Goal: Check status: Check status

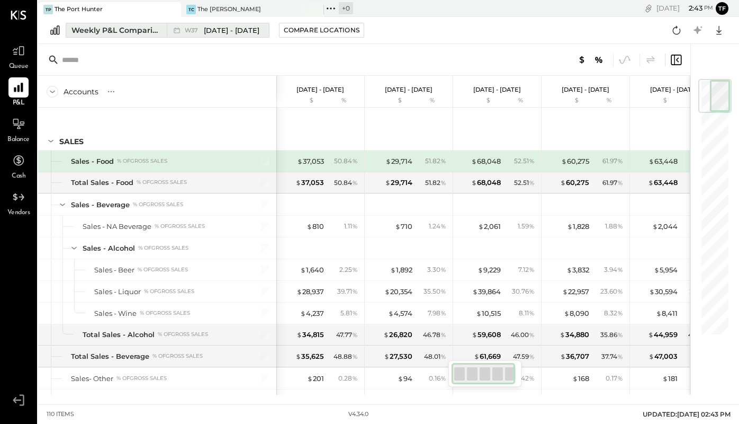
click at [249, 23] on div "W37 [DATE] - [DATE]" at bounding box center [215, 30] width 97 height 14
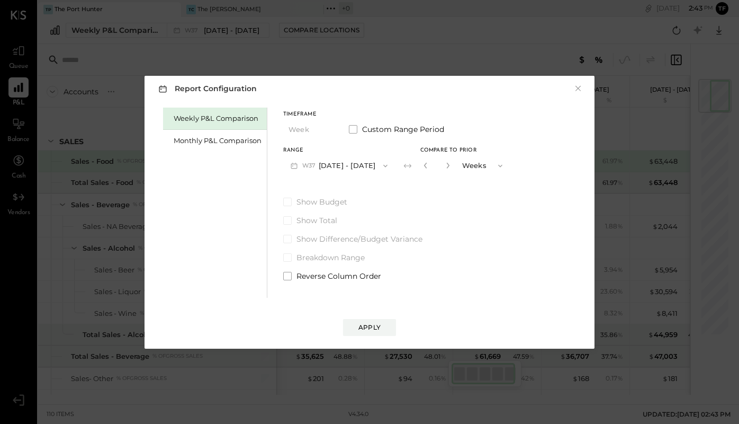
click at [354, 164] on button "W37 [DATE] - [DATE]" at bounding box center [339, 166] width 112 height 20
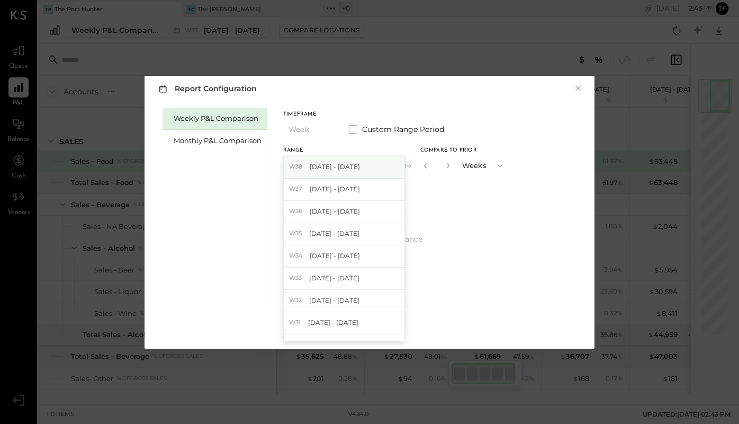
click at [361, 165] on div "W38 [DATE] - [DATE]" at bounding box center [344, 167] width 121 height 22
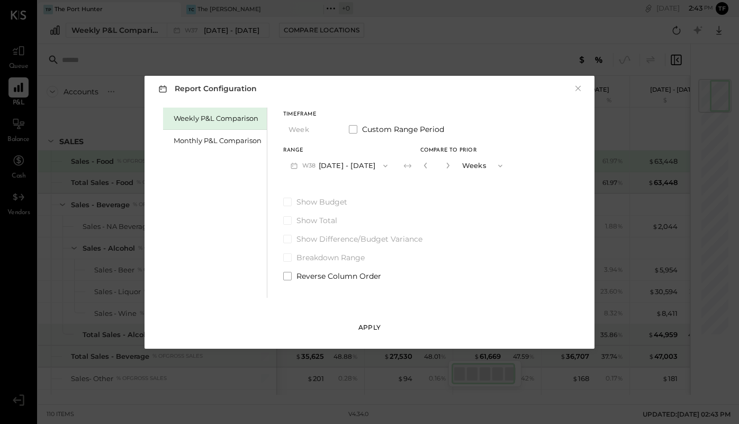
click at [370, 325] on div "Apply" at bounding box center [370, 327] width 22 height 9
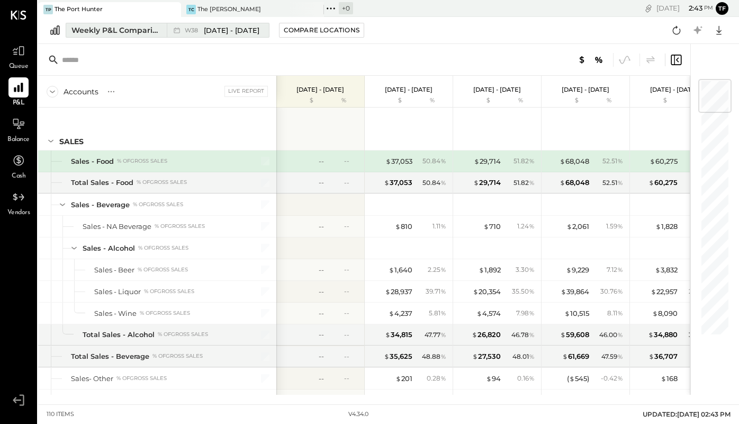
click at [236, 36] on div "W38 [DATE] - [DATE]" at bounding box center [215, 30] width 97 height 14
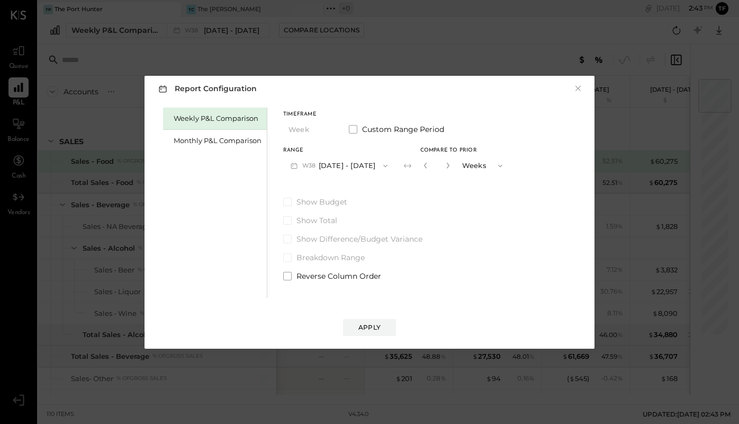
click at [363, 166] on button "W38 [DATE] - [DATE]" at bounding box center [339, 166] width 112 height 20
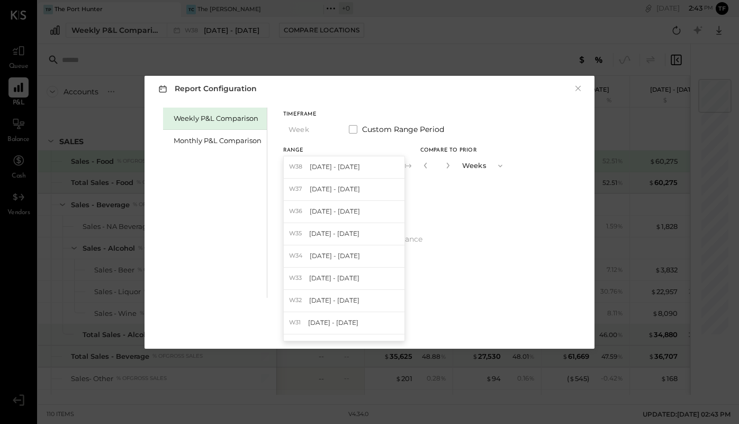
click at [324, 108] on div "Timeframe Week Custom Range Period Range W38 [DATE] - [DATE] W38 [DATE] - [DATE…" at bounding box center [396, 195] width 227 height 174
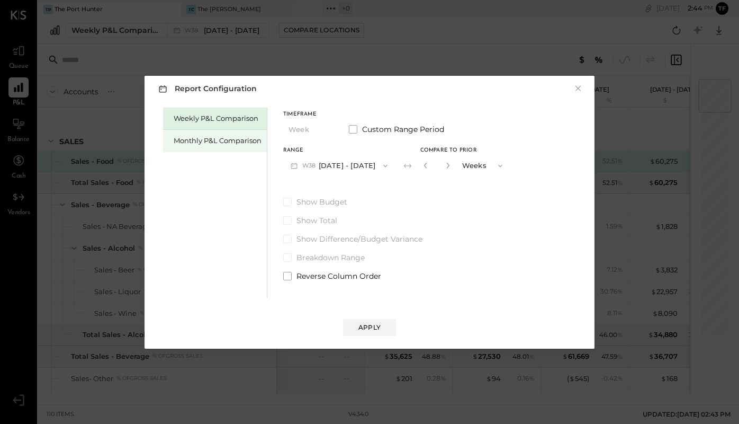
click at [203, 138] on div "Monthly P&L Comparison" at bounding box center [218, 141] width 88 height 10
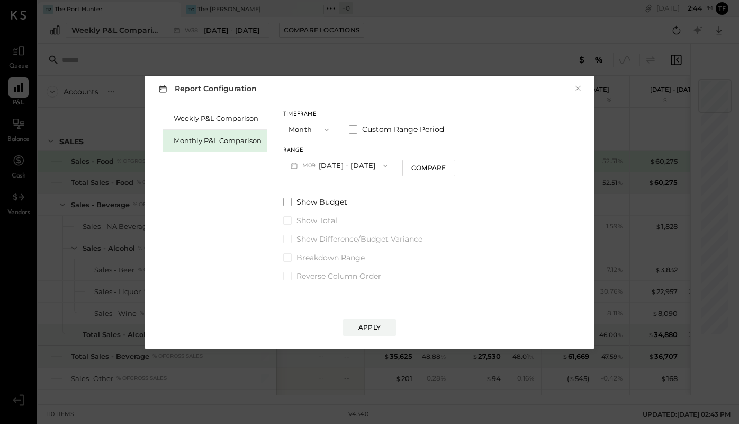
click at [312, 129] on button "Month" at bounding box center [309, 130] width 53 height 20
click at [318, 190] on div "Year" at bounding box center [310, 186] width 52 height 19
click at [381, 327] on button "Apply" at bounding box center [369, 327] width 53 height 17
